Goal: Communication & Community: Ask a question

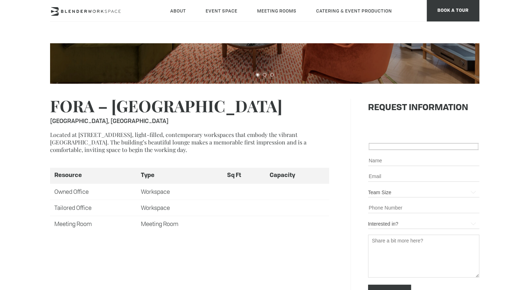
scroll to position [215, 0]
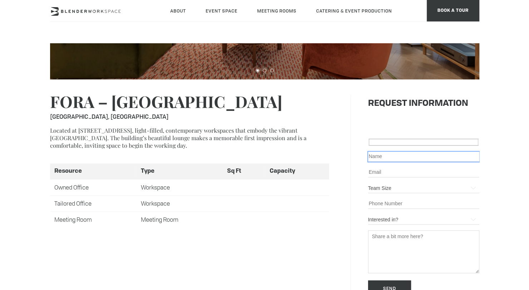
click at [388, 152] on input "Contact form" at bounding box center [423, 157] width 111 height 10
type input "[PERSON_NAME]"
type input "[EMAIL_ADDRESS][DOMAIN_NAME]"
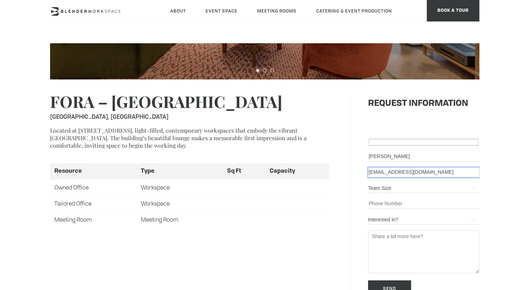
type input "07306020270"
click at [412, 183] on select "Team Size 1 2 3 4 5 6 7 8 9 10 10+ 20+" at bounding box center [423, 188] width 111 height 10
select select "1"
click at [368, 183] on select "Team Size 1 2 3 4 5 6 7 8 9 10 10+ 20+" at bounding box center [423, 188] width 111 height 10
click at [399, 230] on textarea "Contact form" at bounding box center [423, 251] width 111 height 43
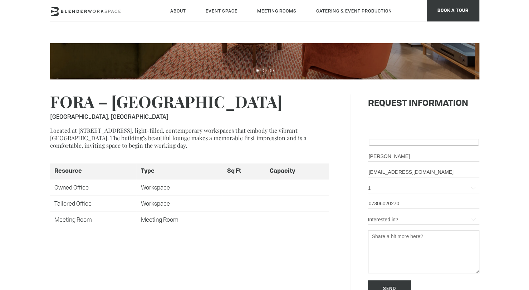
click at [387, 215] on select "Interested in? event space meeting space workspace other" at bounding box center [423, 220] width 111 height 10
select select "other"
click at [368, 215] on select "Interested in? event space meeting space workspace other" at bounding box center [423, 220] width 111 height 10
click at [391, 242] on textarea "Contact form" at bounding box center [423, 251] width 111 height 43
click at [405, 242] on textarea "Contact form" at bounding box center [423, 251] width 111 height 43
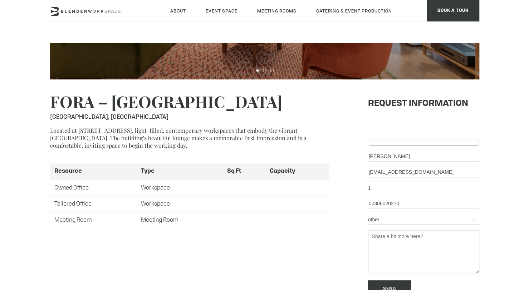
paste textarea "I’d love to host a simple, low-involvement event — a coffee and donuts morning …"
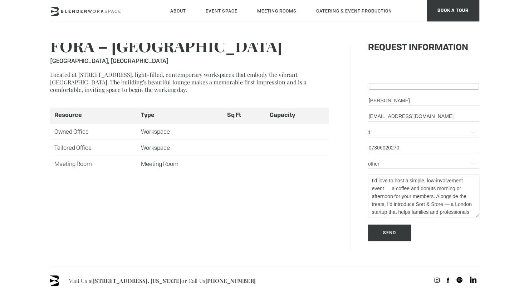
scroll to position [286, 0]
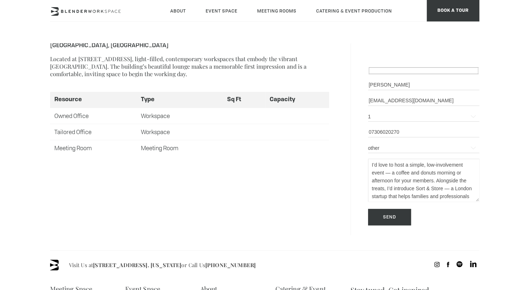
click at [371, 159] on textarea "I’d love to host a simple, low-involvement event — a coffee and donuts morning …" at bounding box center [423, 180] width 111 height 43
type textarea "Partnerships = I’d love to host a simple, low-involvement event — a coffee and …"
click at [386, 210] on input "Send" at bounding box center [389, 217] width 43 height 16
